Goal: Task Accomplishment & Management: Use online tool/utility

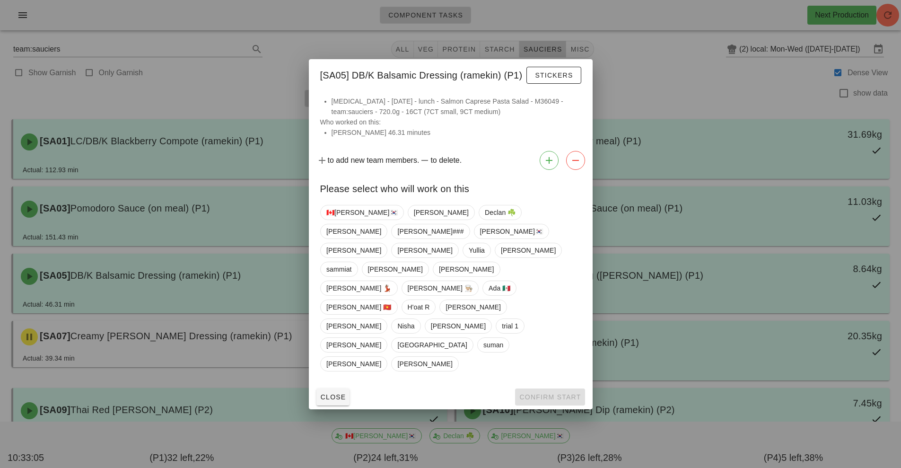
click at [199, 159] on div at bounding box center [450, 234] width 901 height 468
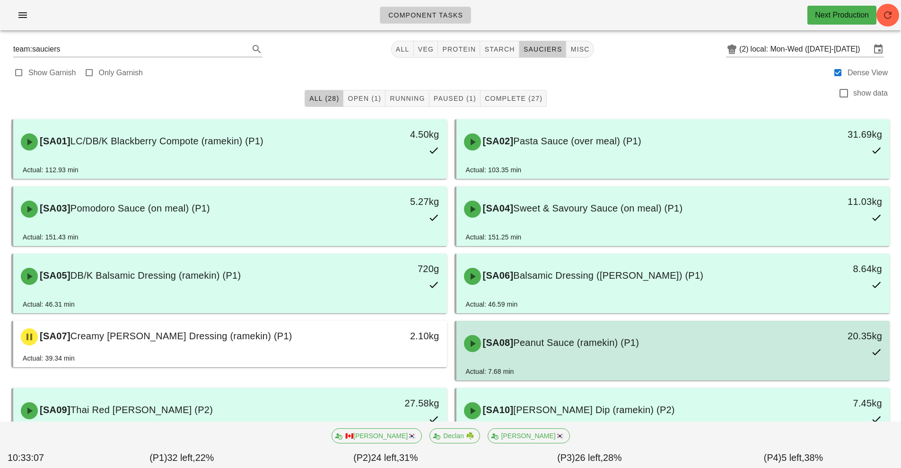
click at [537, 362] on div "[SA08] Peanut Sauce (ramekin) (P1) 20.35kg" at bounding box center [673, 344] width 430 height 42
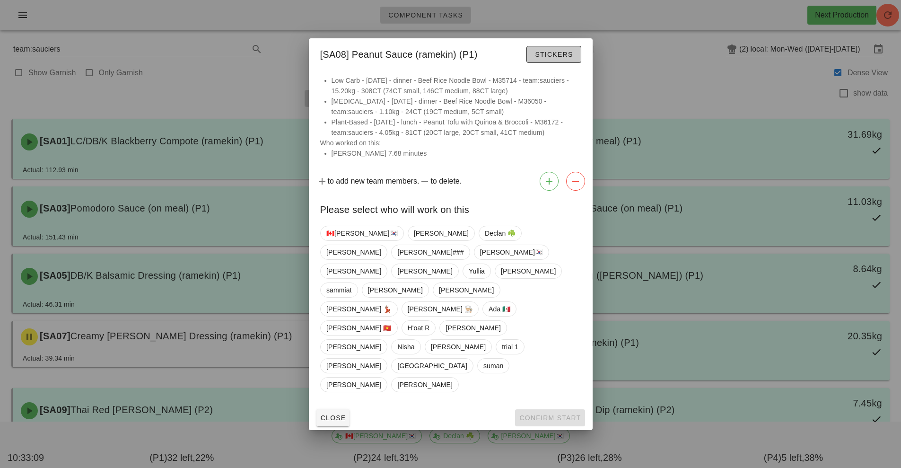
click at [544, 58] on span "Stickers" at bounding box center [554, 55] width 38 height 8
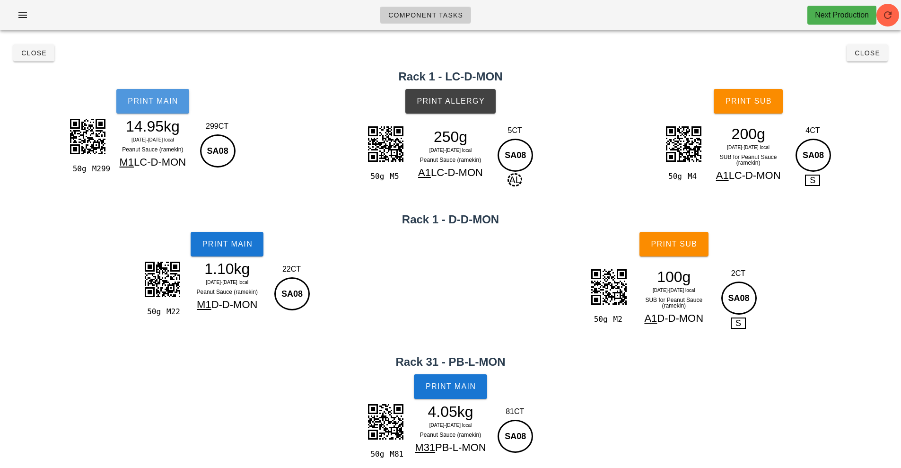
click at [148, 113] on button "Print Main" at bounding box center [152, 101] width 73 height 25
click at [144, 108] on button "Print Main" at bounding box center [152, 101] width 73 height 25
click at [30, 59] on button "Close" at bounding box center [33, 52] width 41 height 17
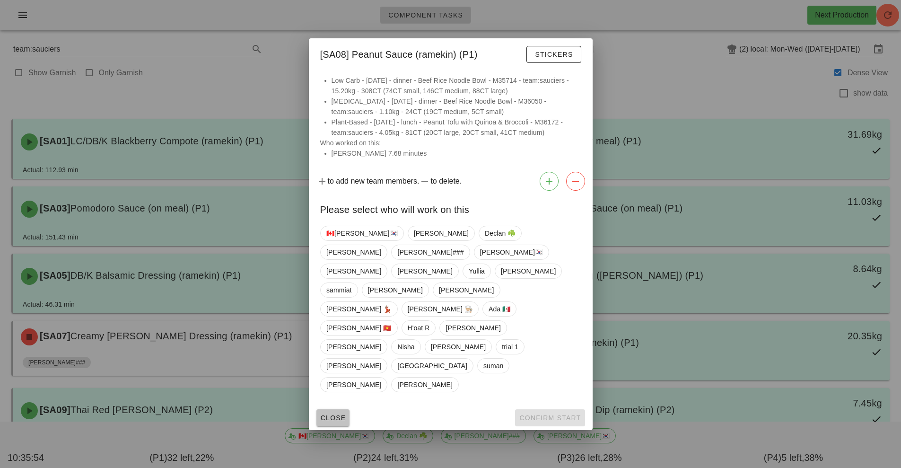
click at [324, 409] on button "Close" at bounding box center [334, 417] width 34 height 17
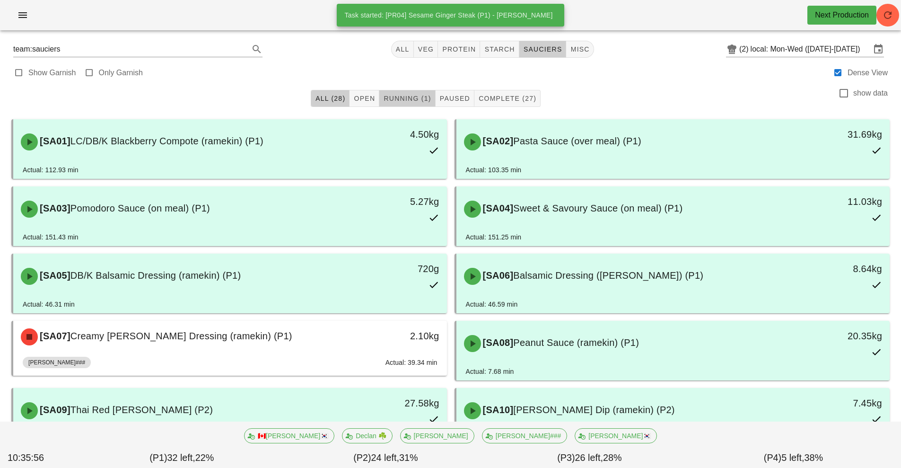
click at [409, 97] on span "Running (1)" at bounding box center [407, 99] width 48 height 8
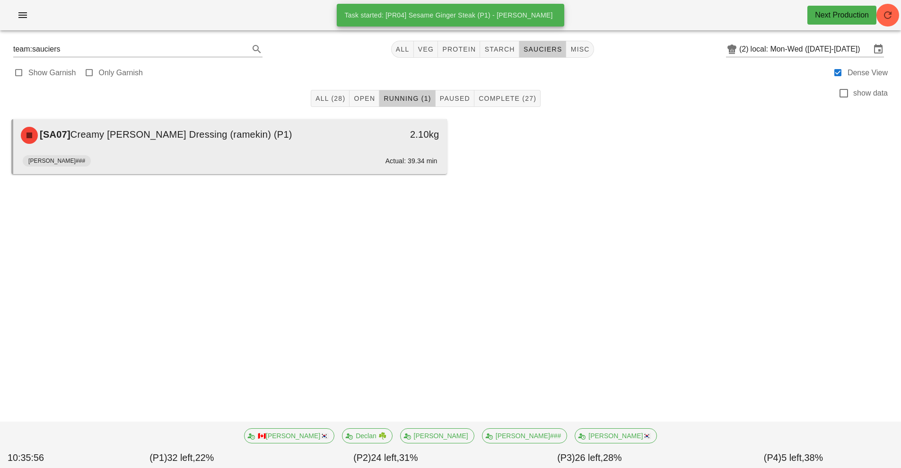
click at [336, 151] on div "[PERSON_NAME]### Actual: 39.34 min" at bounding box center [230, 162] width 415 height 23
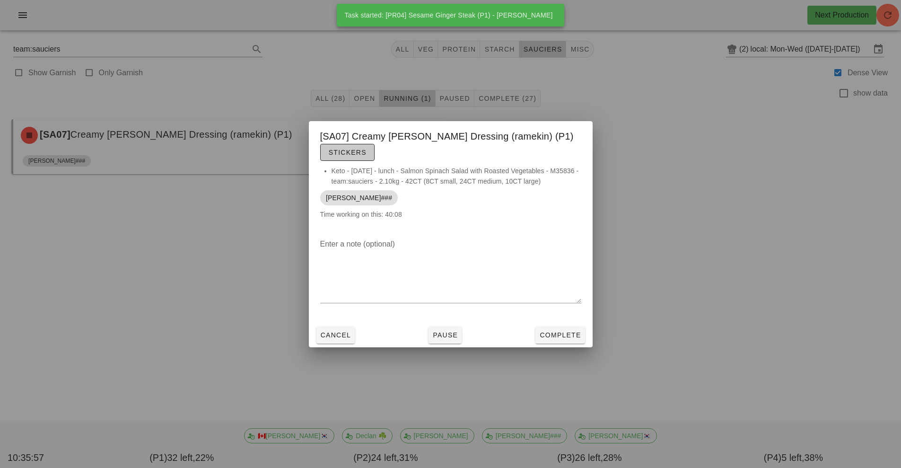
click at [367, 149] on span "Stickers" at bounding box center [347, 153] width 38 height 8
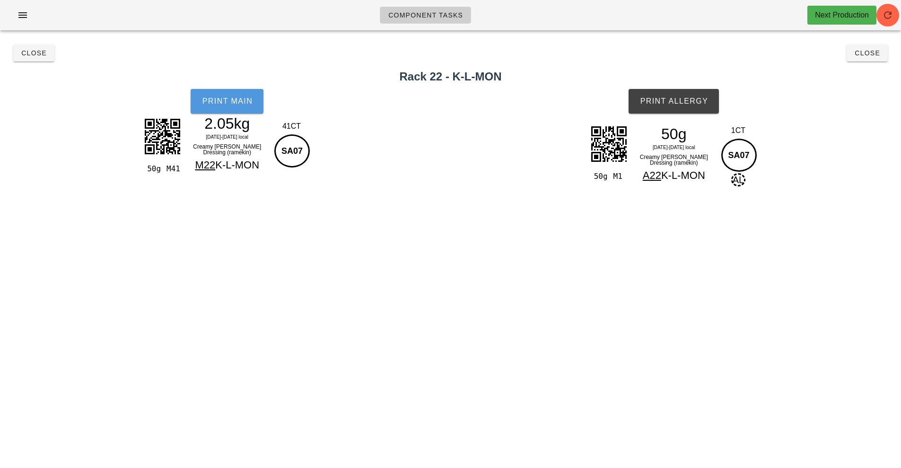
click at [236, 102] on span "Print Main" at bounding box center [227, 101] width 51 height 9
click at [673, 108] on button "Print Allergy" at bounding box center [674, 101] width 90 height 25
click at [29, 59] on button "Close" at bounding box center [33, 52] width 41 height 17
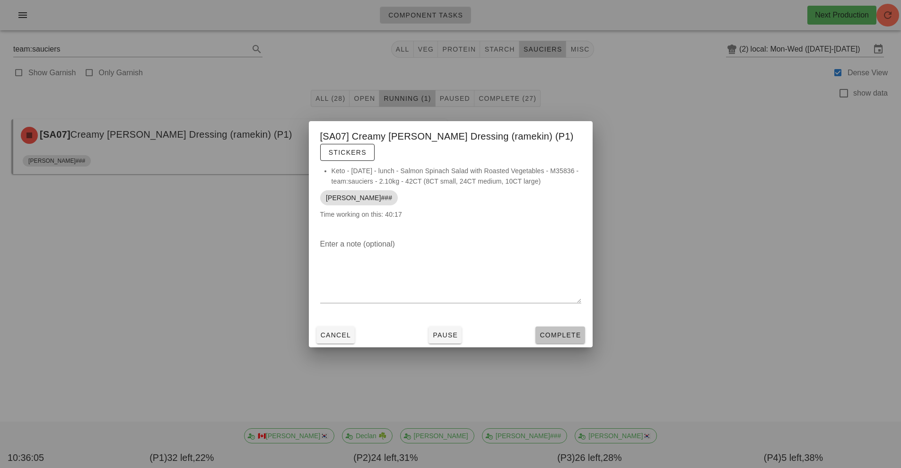
click at [554, 331] on span "Complete" at bounding box center [560, 335] width 42 height 8
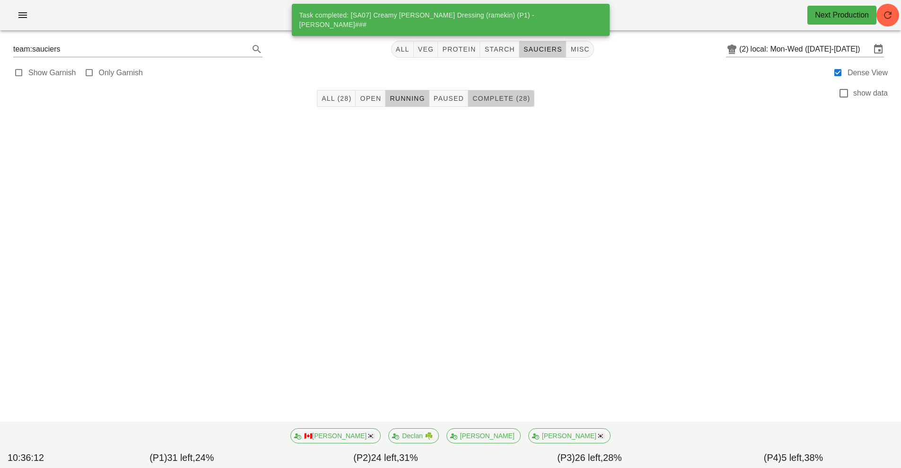
click at [496, 102] on span "Complete (28)" at bounding box center [501, 99] width 58 height 8
